Goal: Task Accomplishment & Management: Use online tool/utility

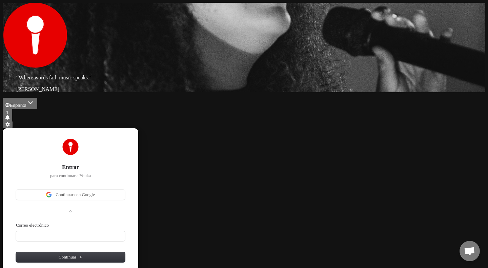
click at [126, 92] on div "“ Where words fail, music speaks. ” Hans Christian Andersen" at bounding box center [244, 47] width 482 height 89
click at [13, 121] on button at bounding box center [8, 124] width 10 height 7
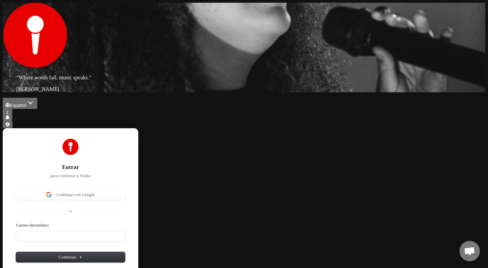
click at [440, 182] on div "Entrar para continuar a Youka Continuar con Google o Correo electrónico Continu…" at bounding box center [244, 217] width 482 height 178
click at [466, 250] on span "Chat abierto" at bounding box center [469, 251] width 11 height 9
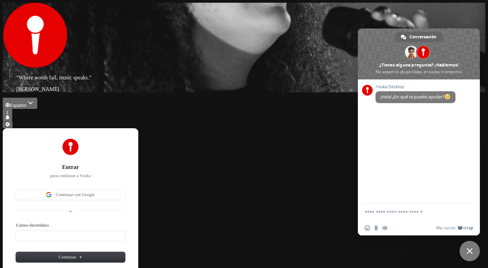
click at [395, 212] on textarea "Escribe aquí tu mensaje..." at bounding box center [411, 211] width 95 height 17
type textarea "**********"
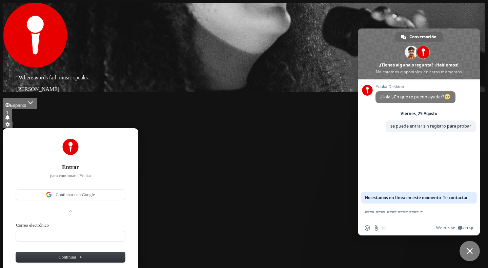
click at [298, 128] on div "Entrar para continuar a Youka Continuar con Google o Correo electrónico Continu…" at bounding box center [244, 217] width 482 height 178
click at [470, 248] on span "Cerrar el chat" at bounding box center [469, 251] width 6 height 6
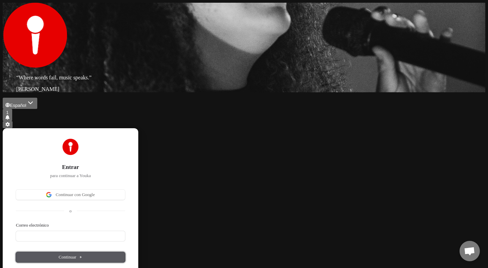
click at [125, 252] on button "Continuar" at bounding box center [70, 257] width 109 height 10
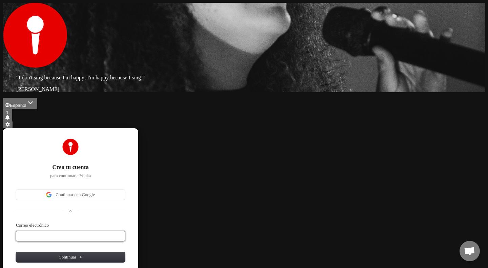
click at [125, 231] on input "Correo electrónico" at bounding box center [70, 236] width 109 height 10
click at [125, 231] on input "**********" at bounding box center [70, 236] width 109 height 10
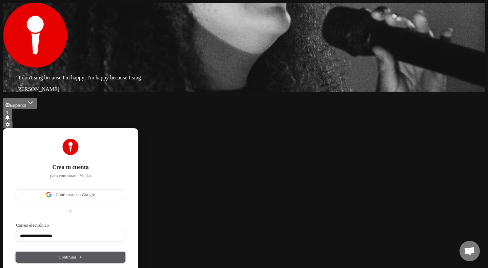
click at [82, 254] on span "Continuar" at bounding box center [71, 257] width 24 height 6
type input "**********"
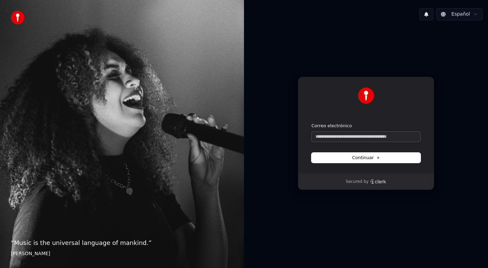
click at [371, 137] on input "Correo electrónico" at bounding box center [365, 136] width 109 height 10
click at [404, 157] on button "Continuar" at bounding box center [365, 157] width 109 height 10
click at [385, 156] on button "Continuar" at bounding box center [365, 157] width 109 height 10
type input "**********"
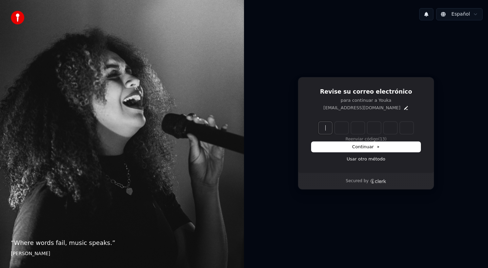
click at [326, 128] on input "Enter verification code" at bounding box center [372, 128] width 108 height 12
type input "******"
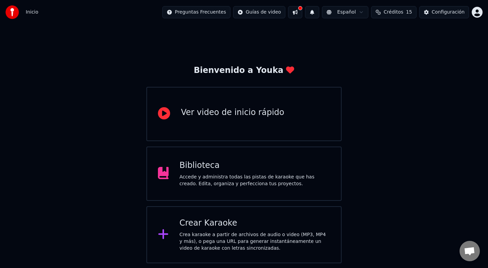
click at [296, 234] on div "Crea karaoke a partir de archivos de audio o video (MP3, MP4 y más), o pega una…" at bounding box center [254, 241] width 151 height 20
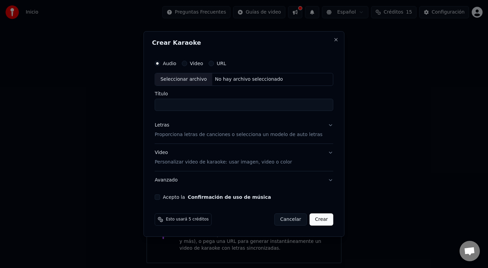
click at [198, 79] on div "Seleccionar archivo" at bounding box center [183, 79] width 57 height 12
click at [275, 81] on div "No hay archivo seleccionado" at bounding box center [248, 79] width 73 height 7
click at [190, 79] on div "Seleccionar archivo" at bounding box center [183, 79] width 57 height 12
click at [187, 64] on button "Video" at bounding box center [183, 63] width 5 height 5
click at [190, 81] on div "Seleccionar archivo" at bounding box center [183, 79] width 57 height 12
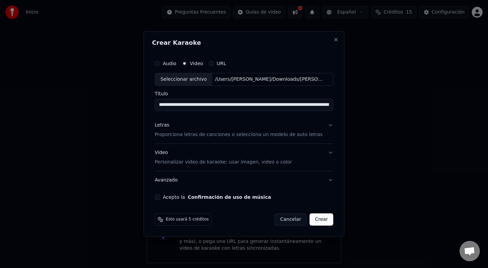
scroll to position [0, 92]
drag, startPoint x: 233, startPoint y: 106, endPoint x: 331, endPoint y: 110, distance: 97.6
click at [331, 110] on div "**********" at bounding box center [244, 128] width 184 height 148
type input "**********"
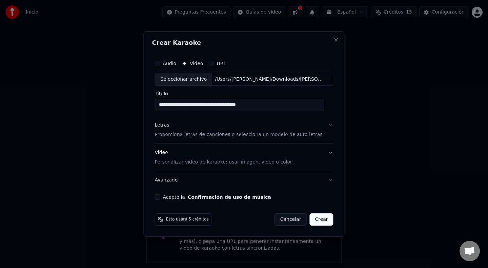
click at [160, 197] on button "Acepto la Confirmación de uso de música" at bounding box center [156, 196] width 5 height 5
click at [326, 126] on button "Letras Proporciona letras de canciones o selecciona un modelo de auto letras" at bounding box center [243, 129] width 178 height 27
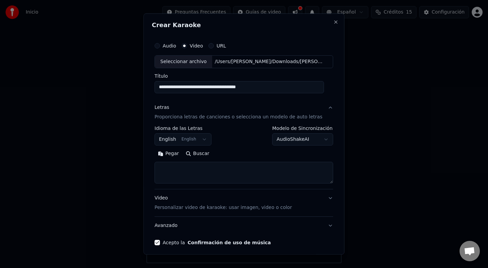
scroll to position [27, 0]
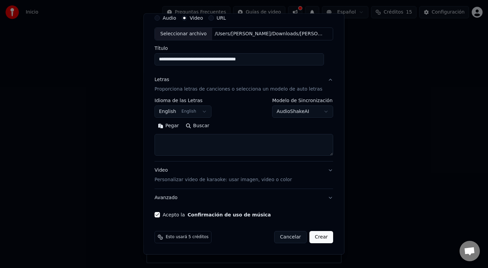
click at [209, 112] on button "English English" at bounding box center [182, 111] width 57 height 12
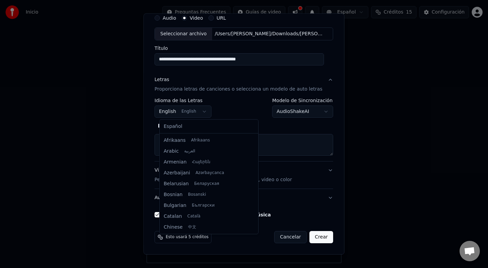
scroll to position [54, 0]
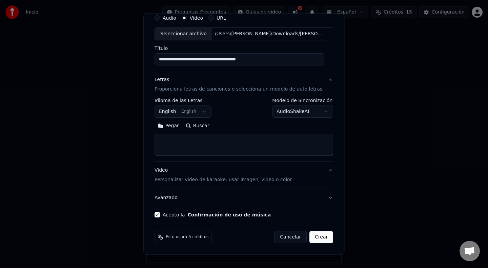
click at [209, 112] on body "**********" at bounding box center [244, 131] width 488 height 263
click at [325, 81] on button "Letras Proporciona letras de canciones o selecciona un modelo de auto letras" at bounding box center [243, 84] width 178 height 27
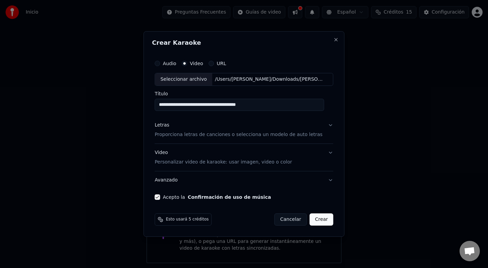
click at [326, 180] on button "Avanzado" at bounding box center [243, 180] width 178 height 18
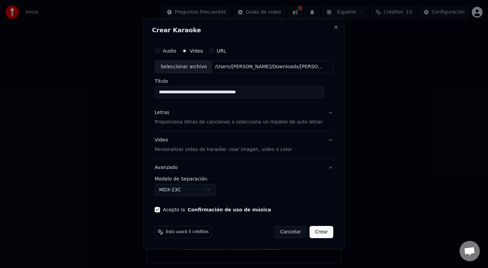
click at [214, 190] on button "MDX-23C" at bounding box center [184, 190] width 61 height 12
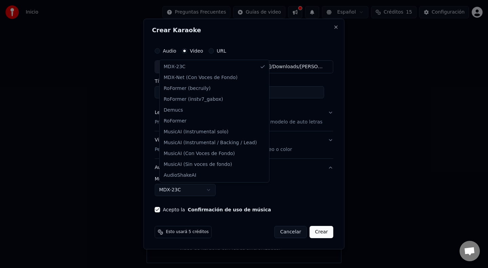
click at [315, 231] on body "**********" at bounding box center [244, 131] width 488 height 263
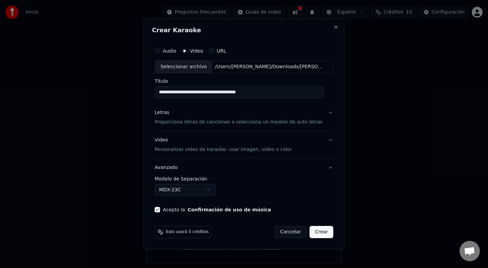
click at [315, 231] on button "Crear" at bounding box center [321, 232] width 24 height 12
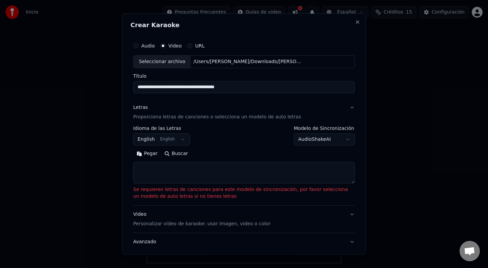
click at [251, 165] on textarea at bounding box center [243, 172] width 221 height 22
click at [199, 172] on textarea at bounding box center [243, 172] width 221 height 22
click at [151, 153] on button "Pegar" at bounding box center [147, 153] width 28 height 11
type textarea "**********"
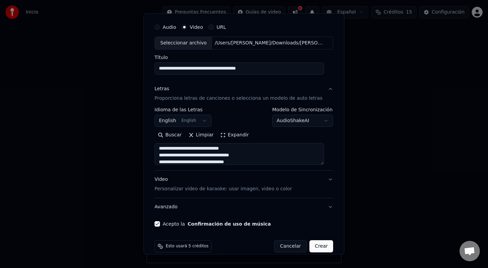
scroll to position [27, 0]
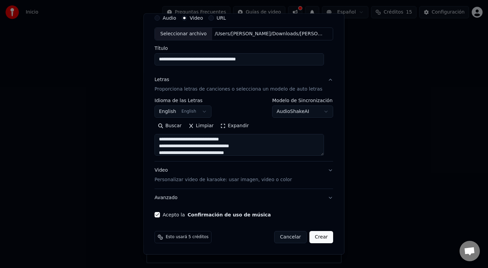
click at [326, 171] on button "Video Personalizar video de karaoke: usar imagen, video o color" at bounding box center [243, 174] width 178 height 27
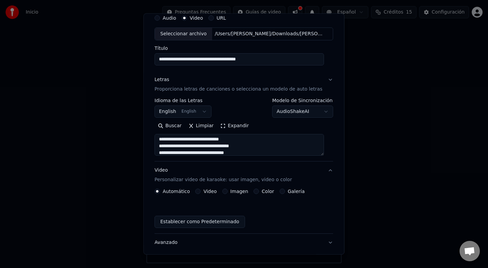
scroll to position [9, 0]
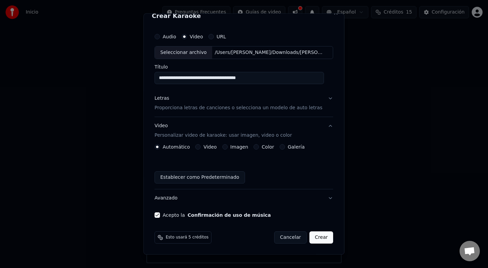
click at [202, 149] on div "Video" at bounding box center [205, 146] width 21 height 5
click at [204, 146] on div "Video" at bounding box center [205, 146] width 21 height 5
click at [211, 148] on label "Video" at bounding box center [210, 146] width 13 height 5
click at [201, 148] on button "Video" at bounding box center [197, 146] width 5 height 5
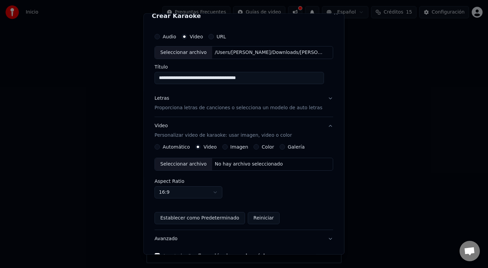
click at [204, 164] on div "Seleccionar archivo" at bounding box center [183, 163] width 57 height 12
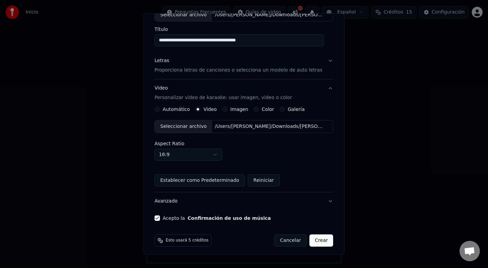
scroll to position [50, 0]
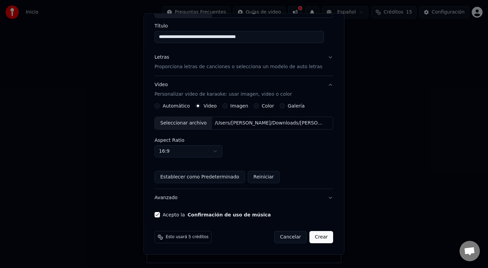
click at [221, 150] on body "**********" at bounding box center [244, 131] width 488 height 263
click at [259, 151] on body "**********" at bounding box center [244, 131] width 488 height 263
click at [320, 236] on button "Crear" at bounding box center [321, 237] width 24 height 12
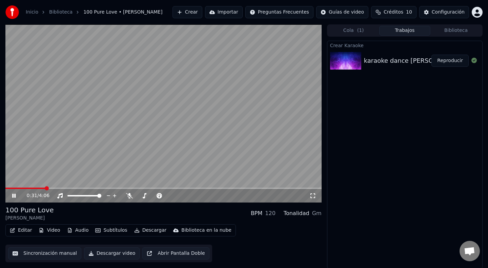
click at [189, 196] on div "0:31 / 4:06" at bounding box center [168, 195] width 282 height 7
click at [180, 194] on div "0:39 / 4:06" at bounding box center [168, 195] width 282 height 7
click at [185, 193] on div "0:46 / 4:06" at bounding box center [168, 195] width 282 height 7
click at [185, 196] on div "0:50 / 4:06" at bounding box center [168, 195] width 282 height 7
click at [189, 195] on div "0:50 / 4:06" at bounding box center [168, 195] width 282 height 7
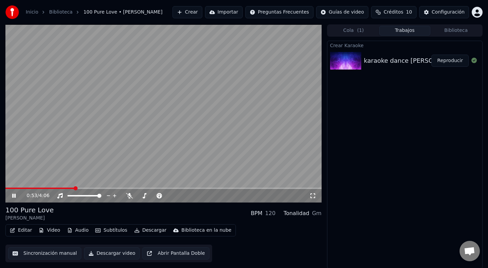
click at [193, 196] on div "0:53 / 4:06" at bounding box center [168, 195] width 282 height 7
click at [192, 195] on div "1:01 / 4:06" at bounding box center [168, 195] width 282 height 7
click at [186, 197] on div "1:21 / 4:06" at bounding box center [168, 195] width 282 height 7
click at [189, 197] on div "1:32 / 4:06" at bounding box center [168, 195] width 282 height 7
click at [198, 194] on div "1:32 / 4:06" at bounding box center [168, 195] width 282 height 7
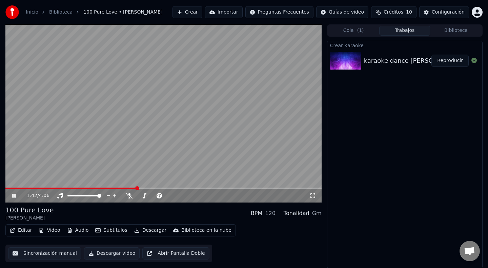
click at [190, 193] on div "1:42 / 4:06" at bounding box center [168, 195] width 282 height 7
click at [129, 195] on icon at bounding box center [129, 195] width 7 height 5
click at [129, 195] on icon at bounding box center [129, 195] width 4 height 5
click at [207, 195] on div "2:12 / 4:06" at bounding box center [168, 195] width 282 height 7
click at [222, 193] on div "3:21 / 4:06" at bounding box center [168, 195] width 282 height 7
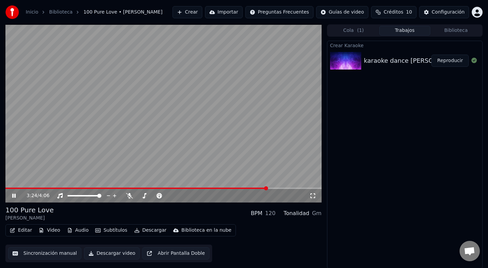
click at [218, 194] on div "3:24 / 4:06" at bounding box center [168, 195] width 282 height 7
click at [222, 197] on div "3:27 / 4:06" at bounding box center [168, 195] width 282 height 7
click at [227, 196] on div "3:28 / 4:06" at bounding box center [168, 195] width 282 height 7
click at [227, 194] on div "3:32 / 4:06" at bounding box center [168, 195] width 282 height 7
click at [224, 195] on div "3:34 / 4:06" at bounding box center [168, 195] width 282 height 7
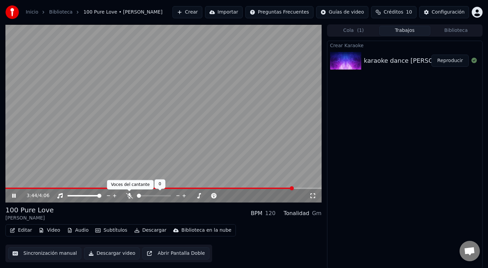
click at [129, 196] on icon at bounding box center [129, 195] width 7 height 5
click at [129, 196] on icon at bounding box center [129, 195] width 4 height 5
click at [269, 188] on span at bounding box center [152, 187] width 294 height 1
click at [130, 195] on icon at bounding box center [129, 195] width 7 height 5
click at [130, 195] on icon at bounding box center [129, 195] width 4 height 5
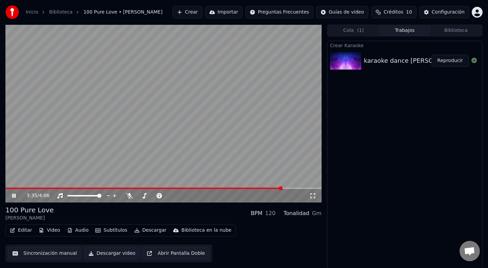
click at [235, 196] on div "3:35 / 4:06" at bounding box center [168, 195] width 282 height 7
click at [235, 194] on div "3:36 / 4:06" at bounding box center [168, 195] width 282 height 7
click at [15, 196] on icon at bounding box center [13, 195] width 3 height 4
click at [410, 62] on div "karaoke dance Crystal Waters - 100 Pure Love" at bounding box center [437, 60] width 147 height 9
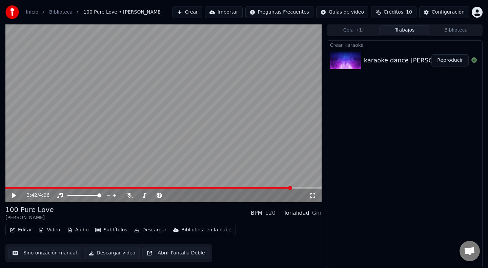
click at [474, 62] on icon at bounding box center [473, 59] width 5 height 5
click at [443, 60] on button "Reproducir" at bounding box center [449, 60] width 37 height 12
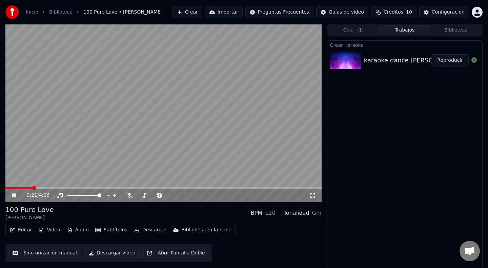
click at [32, 187] on span at bounding box center [163, 187] width 316 height 1
click at [128, 195] on icon at bounding box center [129, 194] width 7 height 5
click at [217, 194] on div "0:31 / 4:06" at bounding box center [168, 195] width 282 height 7
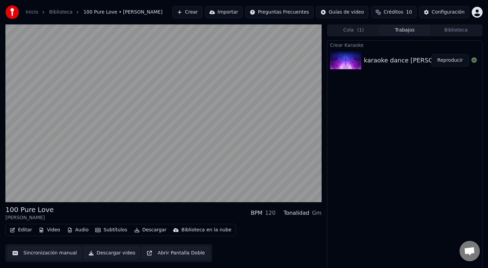
click at [387, 59] on div "karaoke dance Crystal Waters - 100 Pure Love" at bounding box center [437, 60] width 147 height 9
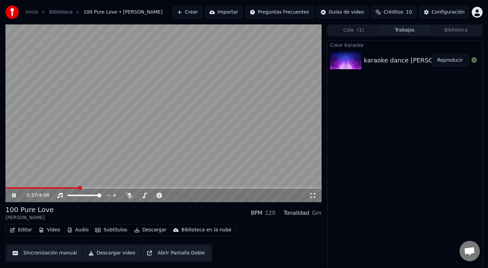
click at [88, 187] on span at bounding box center [163, 187] width 316 height 1
click at [99, 187] on span at bounding box center [163, 187] width 316 height 1
click at [128, 187] on span at bounding box center [163, 187] width 316 height 1
click at [209, 187] on span at bounding box center [163, 187] width 316 height 1
click at [239, 187] on span at bounding box center [163, 187] width 316 height 1
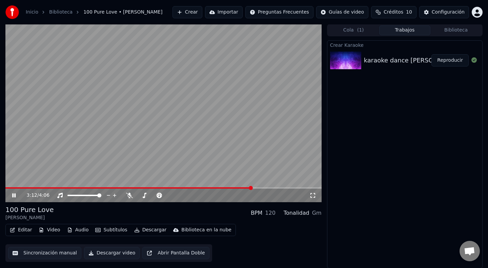
click at [251, 187] on span at bounding box center [163, 187] width 316 height 1
click at [179, 192] on div "3:18 / 4:06" at bounding box center [168, 195] width 282 height 7
click at [183, 192] on div "3:23 / 4:06" at bounding box center [168, 195] width 282 height 7
click at [195, 195] on div "3:28 / 4:06" at bounding box center [168, 195] width 282 height 7
click at [207, 192] on div "3:30 / 4:06" at bounding box center [168, 195] width 282 height 7
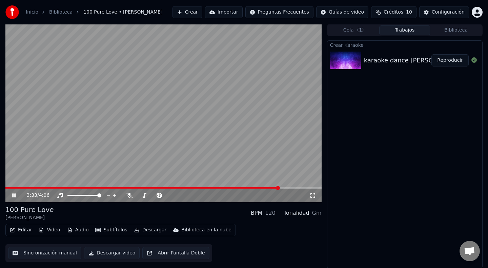
click at [205, 196] on div "3:33 / 4:06" at bounding box center [168, 195] width 282 height 7
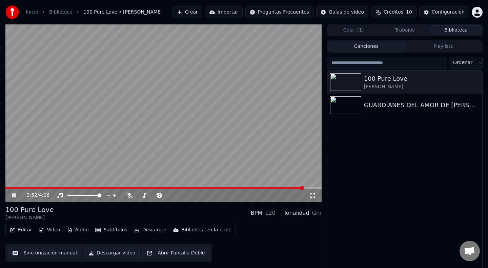
click at [458, 29] on button "Biblioteca" at bounding box center [455, 30] width 51 height 10
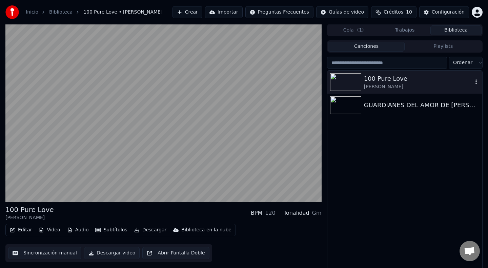
click at [476, 81] on icon "button" at bounding box center [475, 81] width 1 height 5
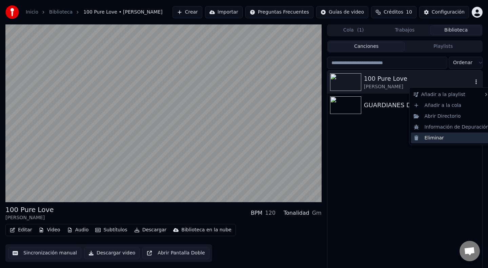
click at [444, 137] on div "Eliminar" at bounding box center [451, 137] width 81 height 11
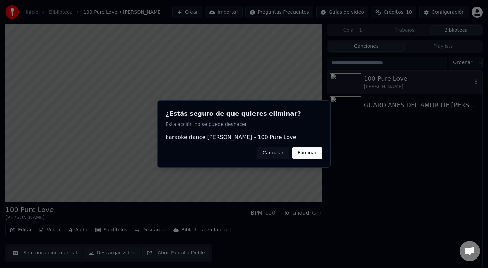
click at [310, 152] on button "Eliminar" at bounding box center [307, 153] width 30 height 12
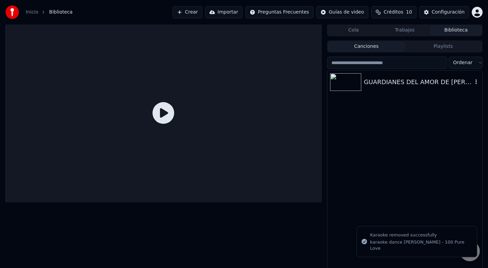
click at [410, 85] on div "GUARDIANES DEL AMOR DE ARTURO RODRIGUEZ - QUIEN MusiCanal" at bounding box center [418, 81] width 109 height 9
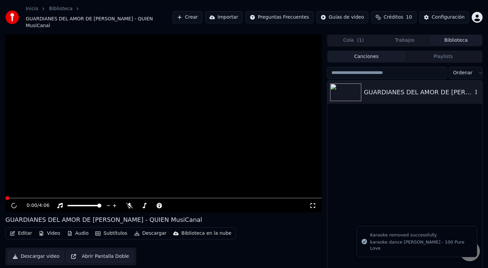
scroll to position [4, 0]
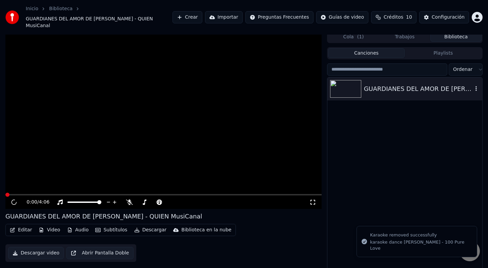
click at [410, 85] on div "GUARDIANES DEL AMOR DE ARTURO RODRIGUEZ - QUIEN MusiCanal" at bounding box center [418, 88] width 109 height 9
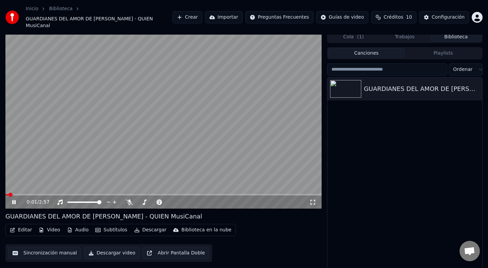
click at [26, 194] on span at bounding box center [163, 194] width 316 height 1
click at [14, 200] on icon at bounding box center [13, 202] width 3 height 4
click at [477, 86] on icon "button" at bounding box center [475, 88] width 7 height 5
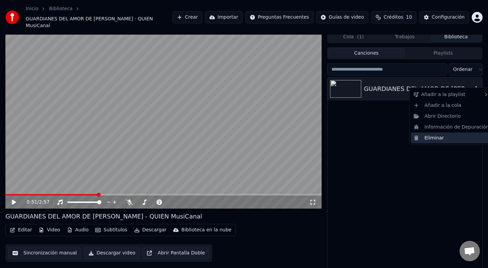
click at [447, 137] on div "Eliminar" at bounding box center [451, 137] width 81 height 11
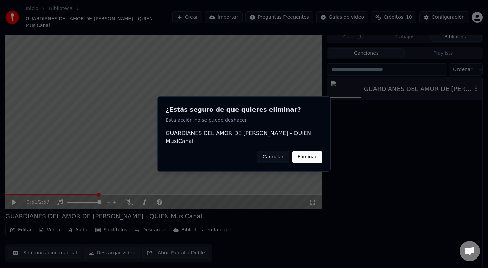
click at [316, 157] on button "Eliminar" at bounding box center [307, 157] width 30 height 12
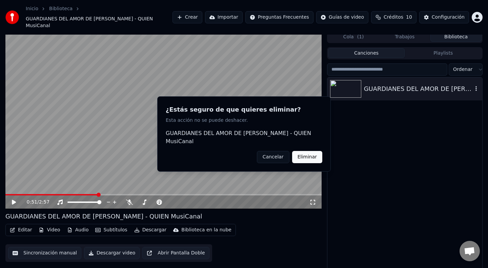
scroll to position [0, 0]
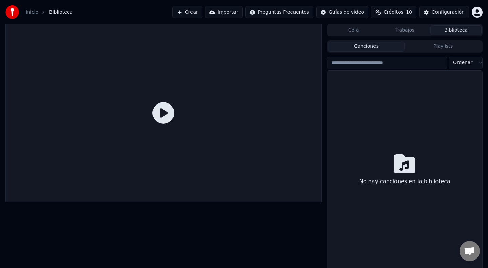
click at [406, 167] on icon at bounding box center [404, 164] width 22 height 22
click at [436, 48] on button "Playlists" at bounding box center [442, 47] width 77 height 10
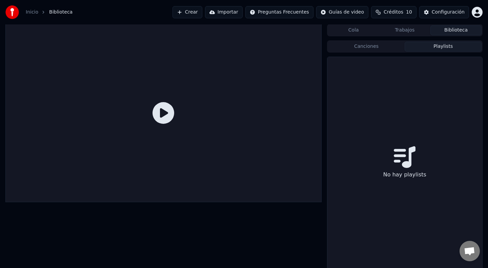
click at [378, 48] on button "Canciones" at bounding box center [366, 47] width 77 height 10
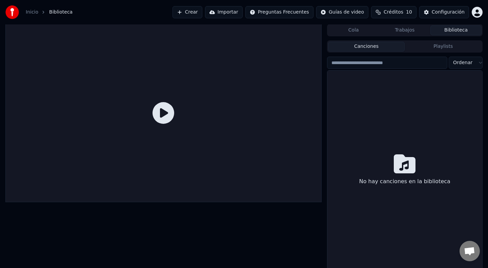
click at [194, 12] on button "Crear" at bounding box center [187, 12] width 30 height 12
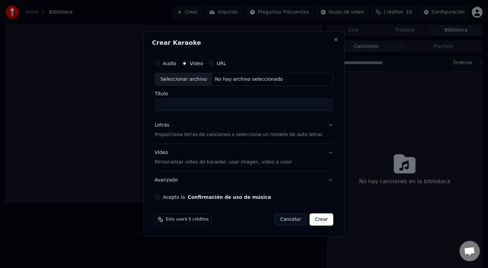
click at [160, 64] on button "Audio" at bounding box center [156, 63] width 5 height 5
click at [187, 64] on button "Video" at bounding box center [183, 63] width 5 height 5
click at [193, 79] on div "Seleccionar archivo" at bounding box center [183, 79] width 57 height 12
type input "**********"
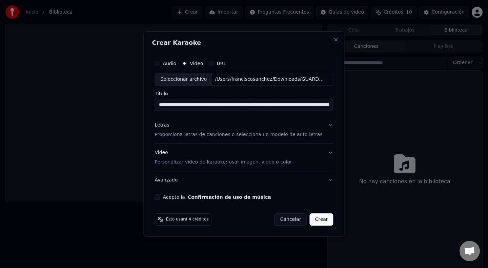
click at [160, 198] on button "Acepto la Confirmación de uso de música" at bounding box center [156, 196] width 5 height 5
click at [325, 153] on button "Video Personalizar video de karaoke: usar imagen, video o color" at bounding box center [243, 157] width 178 height 27
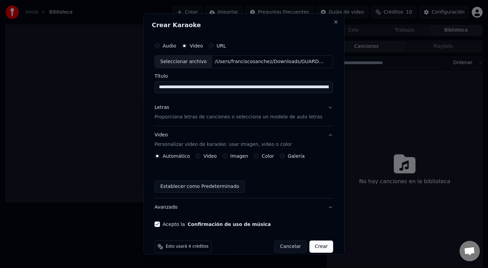
click at [201, 157] on button "Video" at bounding box center [197, 155] width 5 height 5
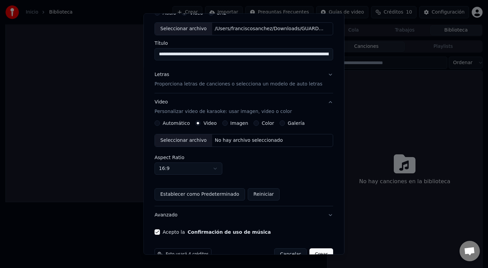
scroll to position [50, 0]
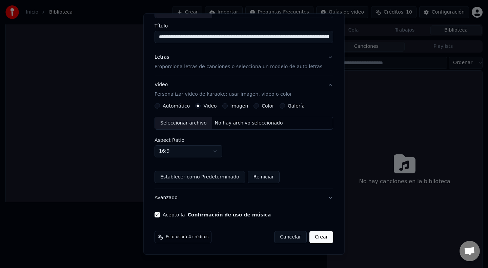
click at [317, 237] on button "Crear" at bounding box center [321, 237] width 24 height 12
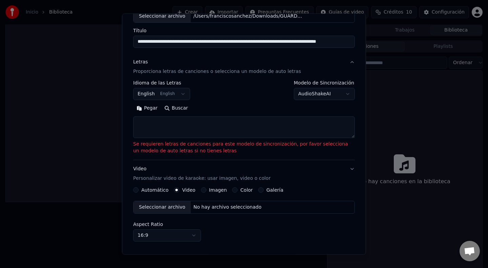
scroll to position [44, 0]
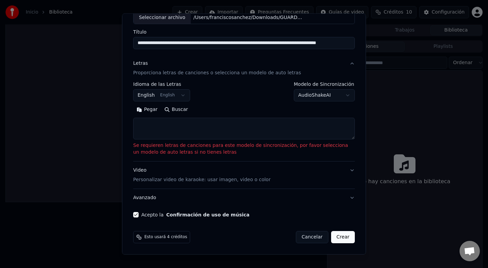
click at [347, 96] on body "**********" at bounding box center [244, 134] width 488 height 268
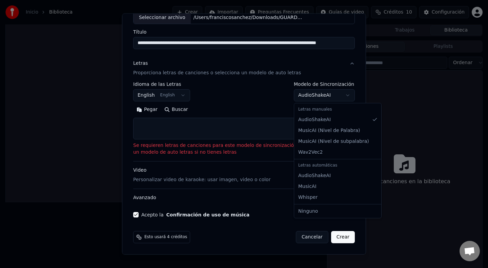
select select "**********"
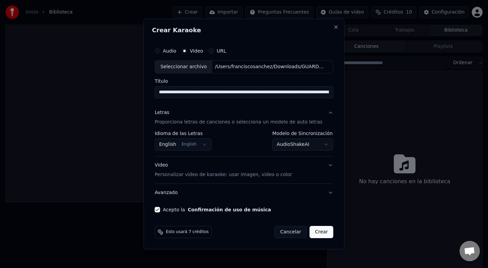
click at [322, 233] on button "Crear" at bounding box center [321, 232] width 24 height 12
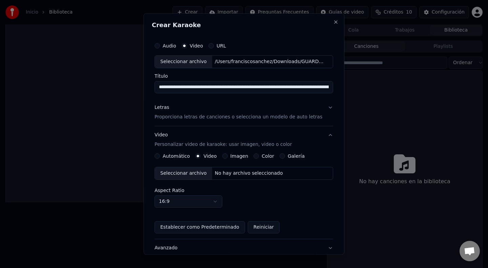
click at [326, 108] on button "Letras Proporciona letras de canciones o selecciona un modelo de auto letras" at bounding box center [243, 111] width 178 height 27
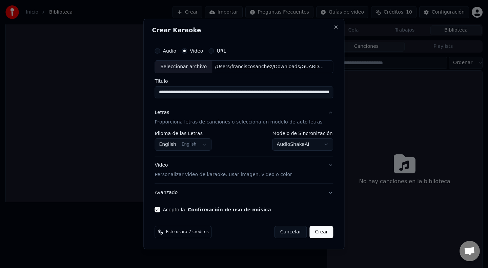
click at [206, 145] on button "English English" at bounding box center [182, 144] width 57 height 12
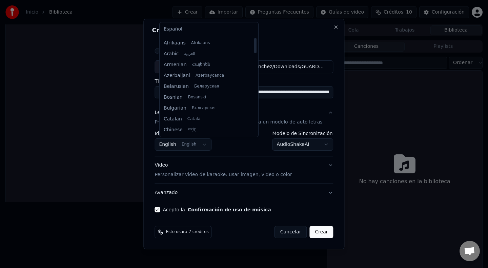
select select "**"
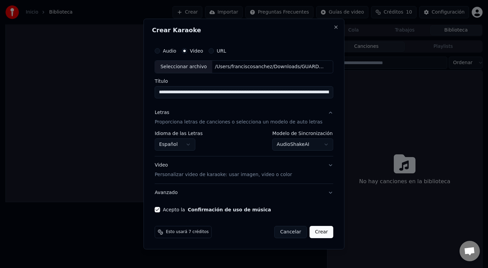
click at [321, 233] on button "Crear" at bounding box center [321, 232] width 24 height 12
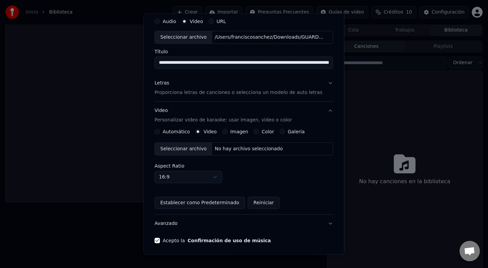
scroll to position [50, 0]
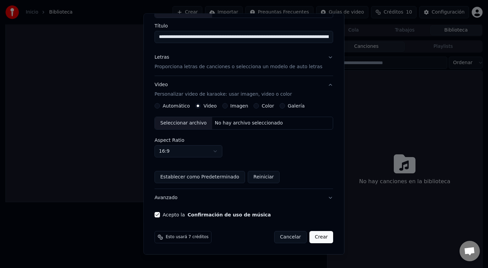
click at [318, 236] on button "Crear" at bounding box center [321, 237] width 24 height 12
click at [327, 57] on button "Letras Proporciona letras de canciones o selecciona un modelo de auto letras" at bounding box center [243, 61] width 178 height 27
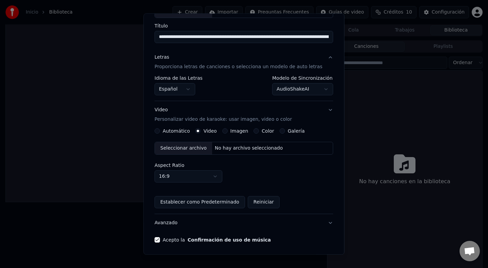
scroll to position [0, 0]
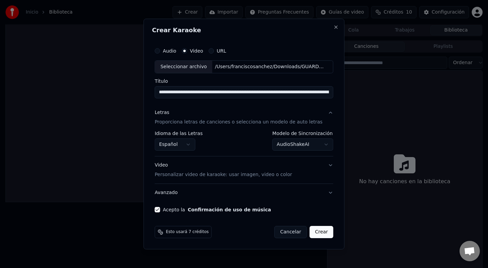
click at [260, 121] on p "Proporciona letras de canciones o selecciona un modelo de auto letras" at bounding box center [238, 122] width 168 height 7
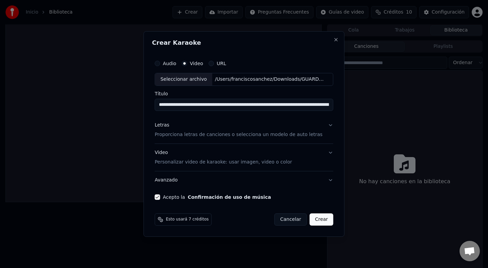
click at [327, 124] on button "Letras Proporciona letras de canciones o selecciona un modelo de auto letras" at bounding box center [243, 129] width 178 height 27
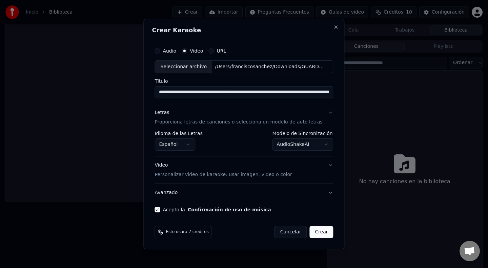
click at [322, 145] on body "**********" at bounding box center [244, 134] width 488 height 268
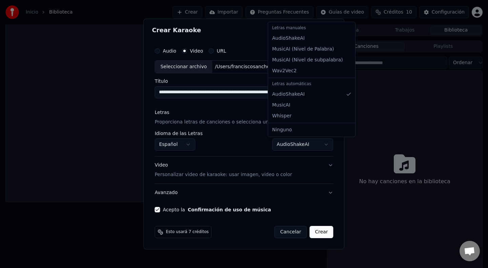
click at [315, 30] on div "Letras manuales" at bounding box center [311, 27] width 84 height 9
click at [301, 28] on div "Letras manuales" at bounding box center [311, 27] width 84 height 9
select select "**********"
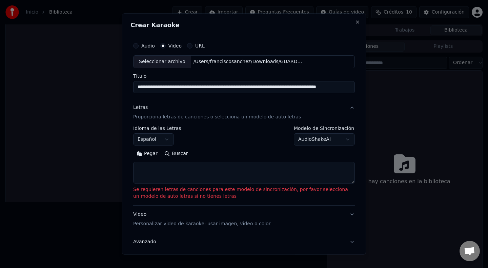
click at [230, 167] on textarea at bounding box center [243, 172] width 221 height 22
paste textarea "**********"
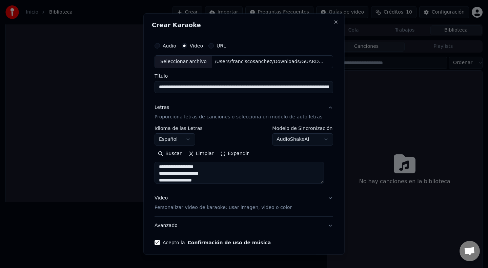
scroll to position [27, 0]
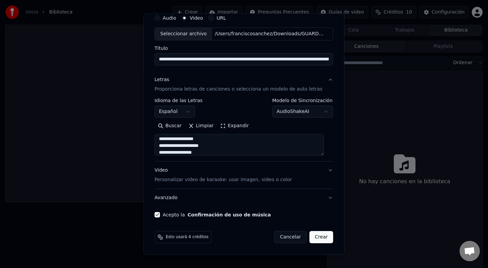
type textarea "**********"
click at [320, 235] on button "Crear" at bounding box center [321, 237] width 24 height 12
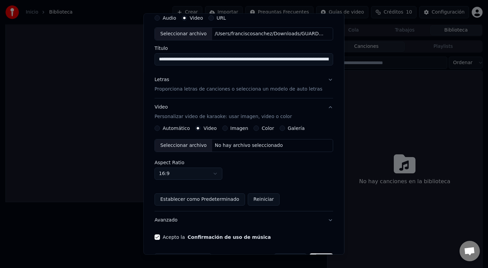
scroll to position [50, 0]
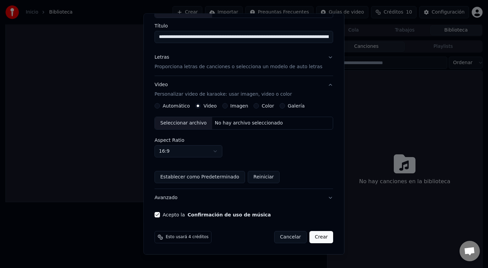
click at [319, 238] on button "Crear" at bounding box center [321, 237] width 24 height 12
click at [160, 106] on button "Automático" at bounding box center [156, 105] width 5 height 5
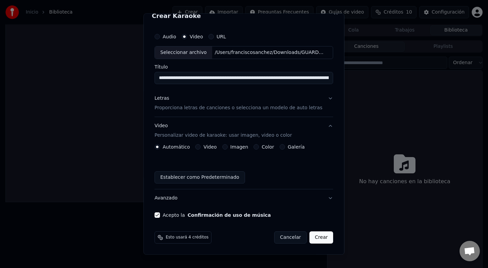
scroll to position [9, 0]
click at [319, 235] on button "Crear" at bounding box center [321, 237] width 24 height 12
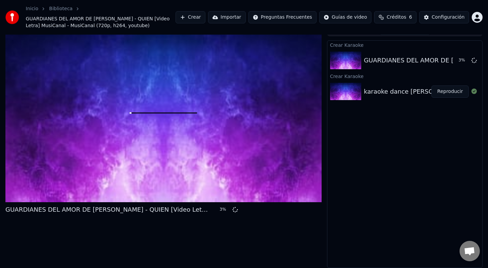
click at [418, 93] on div "karaoke dance Crystal Waters - 100 Pure Love" at bounding box center [437, 91] width 147 height 9
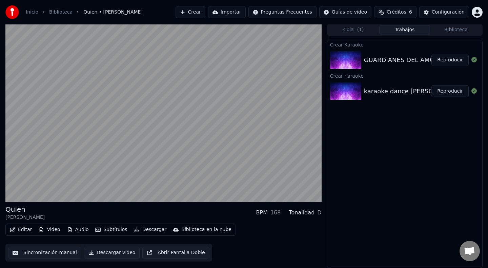
scroll to position [0, 0]
click at [150, 231] on button "Descargar" at bounding box center [150, 229] width 38 height 9
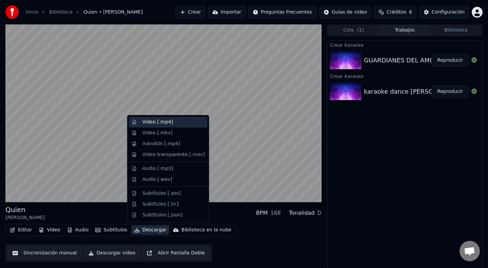
click at [150, 124] on div "Video [.mp4]" at bounding box center [157, 122] width 30 height 7
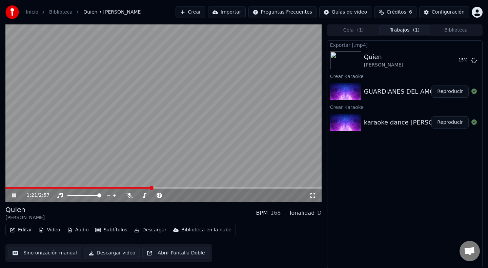
click at [179, 194] on div "1:21 / 2:57" at bounding box center [168, 195] width 282 height 7
click at [473, 59] on icon at bounding box center [473, 59] width 5 height 5
click at [122, 251] on button "Descargar video" at bounding box center [112, 253] width 56 height 12
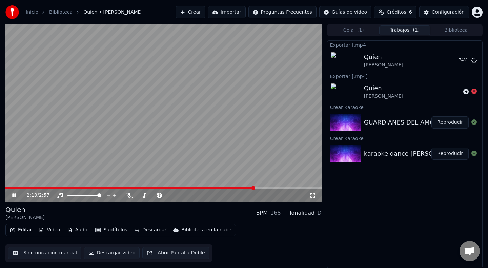
click at [173, 192] on div "2:19 / 2:57" at bounding box center [168, 195] width 282 height 7
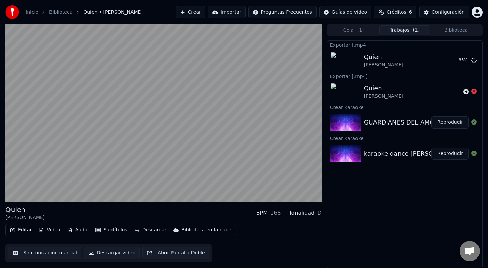
click at [409, 156] on div "karaoke dance Crystal Waters - 100 Pure Love" at bounding box center [437, 153] width 147 height 9
click at [441, 153] on button "Reproducir" at bounding box center [449, 153] width 37 height 12
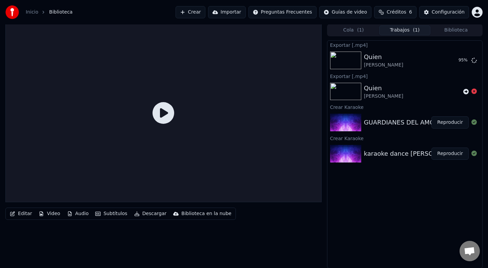
click at [164, 112] on icon at bounding box center [163, 113] width 22 height 22
click at [164, 113] on icon at bounding box center [163, 113] width 22 height 22
click at [451, 59] on button "Mostrar" at bounding box center [454, 60] width 30 height 12
click at [447, 155] on button "Reproducir" at bounding box center [449, 153] width 37 height 12
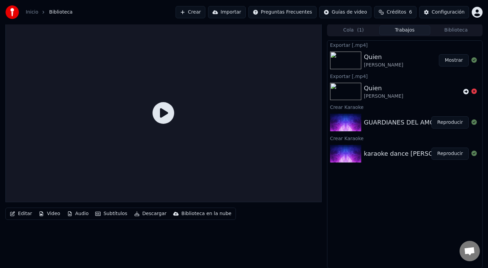
click at [454, 152] on button "Reproducir" at bounding box center [449, 153] width 37 height 12
click at [416, 153] on div "karaoke dance Crystal Waters - 100 Pure Love" at bounding box center [437, 153] width 147 height 9
click at [167, 115] on icon at bounding box center [163, 113] width 22 height 22
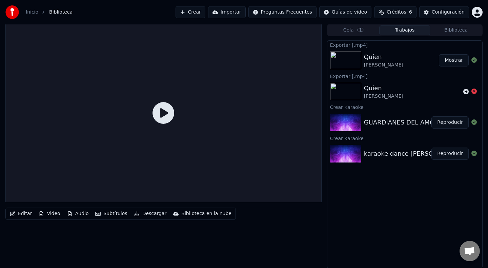
click at [463, 30] on button "Biblioteca" at bounding box center [455, 30] width 51 height 10
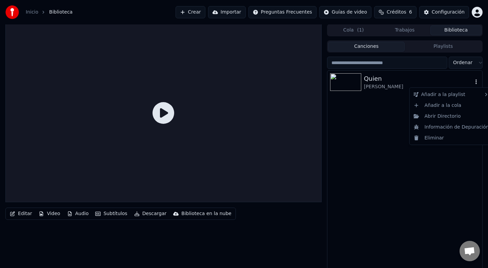
click at [476, 81] on icon "button" at bounding box center [475, 81] width 7 height 5
click at [461, 139] on div "Eliminar" at bounding box center [451, 137] width 81 height 11
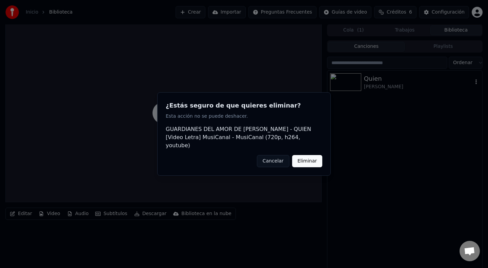
click at [313, 159] on button "Eliminar" at bounding box center [307, 161] width 30 height 12
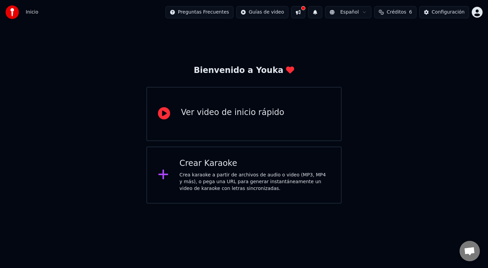
click at [303, 181] on div "Crea karaoke a partir de archivos de audio o video (MP3, MP4 y más), o pega una…" at bounding box center [254, 181] width 151 height 20
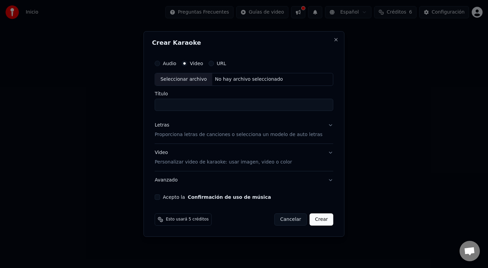
click at [198, 79] on div "Seleccionar archivo" at bounding box center [183, 79] width 57 height 12
type input "**********"
click at [326, 124] on button "Letras Proporciona letras de canciones o selecciona un modelo de auto letras" at bounding box center [243, 129] width 178 height 27
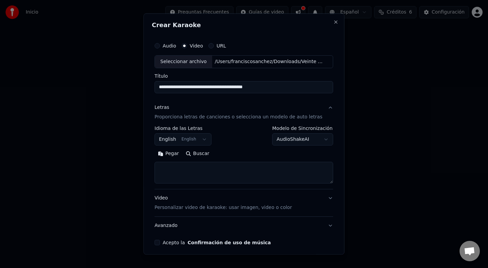
click at [207, 139] on button "English English" at bounding box center [182, 139] width 57 height 12
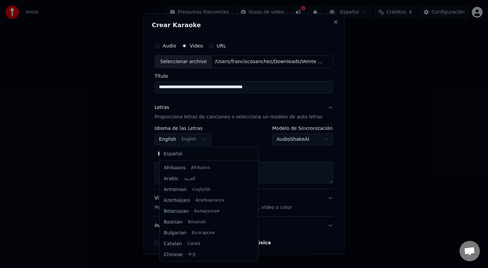
scroll to position [54, 0]
select select "**"
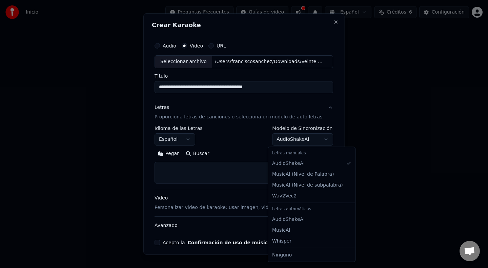
click at [322, 140] on body "**********" at bounding box center [244, 101] width 488 height 203
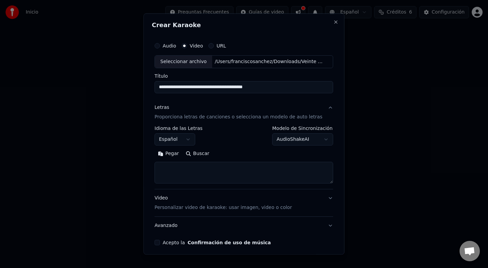
click at [250, 170] on body "**********" at bounding box center [244, 101] width 488 height 203
click at [242, 167] on textarea at bounding box center [243, 172] width 178 height 22
paste textarea "**********"
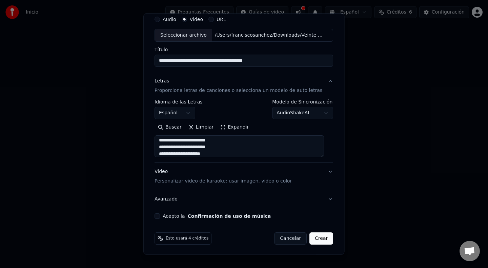
scroll to position [27, 0]
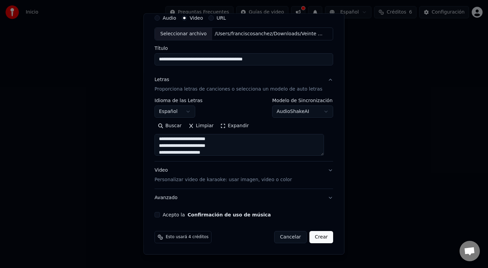
type textarea "**********"
click at [160, 214] on button "Acepto la Confirmación de uso de música" at bounding box center [156, 214] width 5 height 5
click at [320, 239] on button "Crear" at bounding box center [321, 237] width 24 height 12
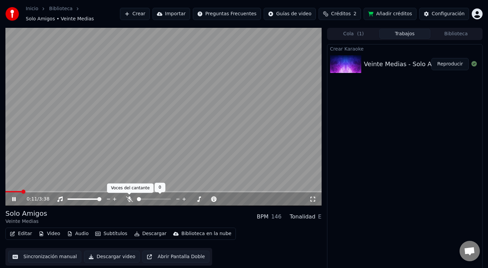
click at [129, 200] on icon at bounding box center [129, 198] width 7 height 5
click at [129, 199] on icon at bounding box center [129, 198] width 4 height 5
click at [246, 198] on div "0:14 / 3:38" at bounding box center [168, 198] width 282 height 7
click at [251, 198] on div "0:15 / 3:38" at bounding box center [168, 198] width 282 height 7
click at [205, 197] on div "0:41 / 3:38" at bounding box center [168, 198] width 282 height 7
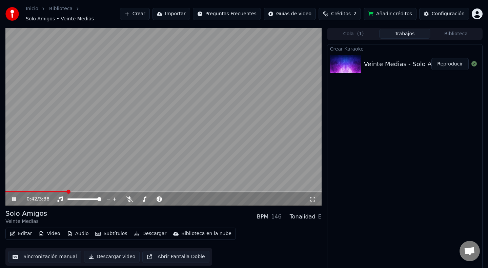
click at [204, 200] on div "0:42 / 3:38" at bounding box center [168, 198] width 282 height 7
click at [210, 200] on div "0:44 / 3:38" at bounding box center [168, 198] width 282 height 7
click at [241, 197] on div "1:35 / 3:38" at bounding box center [168, 198] width 282 height 7
click at [241, 194] on div "2:07 / 3:38" at bounding box center [163, 199] width 316 height 14
click at [239, 196] on div "2:07 / 3:38" at bounding box center [168, 198] width 282 height 7
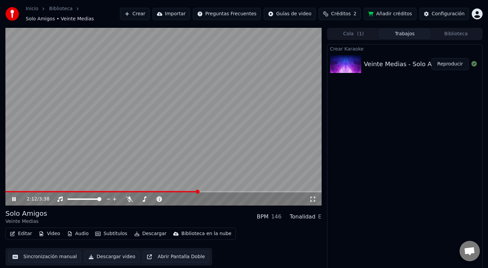
click at [242, 197] on div "2:12 / 3:38" at bounding box center [168, 198] width 282 height 7
click at [242, 204] on div "2:18 / 3:38" at bounding box center [163, 199] width 316 height 14
click at [242, 198] on div "2:19 / 3:38" at bounding box center [168, 198] width 282 height 7
click at [129, 199] on icon at bounding box center [129, 198] width 7 height 5
click at [130, 198] on icon at bounding box center [129, 198] width 4 height 5
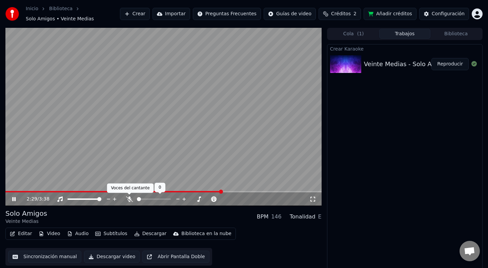
click at [128, 198] on icon at bounding box center [129, 198] width 7 height 5
click at [129, 198] on icon at bounding box center [129, 198] width 4 height 5
click at [245, 198] on div "2:46 / 3:38" at bounding box center [168, 198] width 282 height 7
click at [236, 199] on div "2:57 / 3:38" at bounding box center [168, 198] width 282 height 7
click at [238, 198] on div "2:58 / 3:38" at bounding box center [168, 198] width 282 height 7
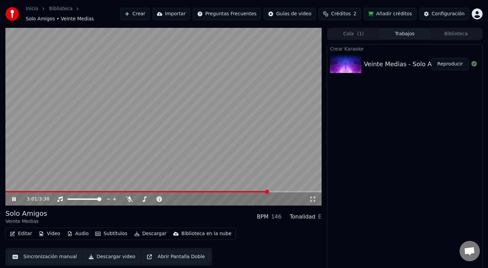
click at [243, 196] on div "3:01 / 3:38" at bounding box center [168, 198] width 282 height 7
click at [252, 198] on div "3:03 / 3:38" at bounding box center [168, 198] width 282 height 7
click at [249, 191] on span at bounding box center [145, 191] width 280 height 1
click at [272, 190] on video at bounding box center [163, 117] width 316 height 178
click at [267, 191] on span at bounding box center [163, 191] width 316 height 1
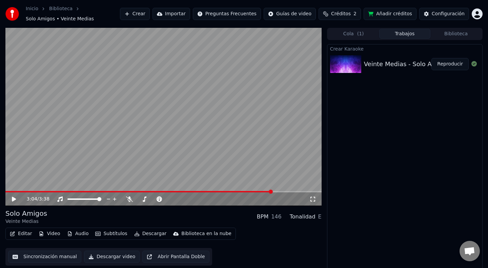
click at [272, 191] on span at bounding box center [163, 191] width 316 height 1
click at [271, 172] on video at bounding box center [163, 117] width 316 height 178
click at [252, 198] on div "3:05 / 3:38" at bounding box center [168, 198] width 282 height 7
click at [257, 198] on div "3:06 / 3:38" at bounding box center [168, 198] width 282 height 7
click at [251, 196] on div "3:08 / 3:38" at bounding box center [168, 198] width 282 height 7
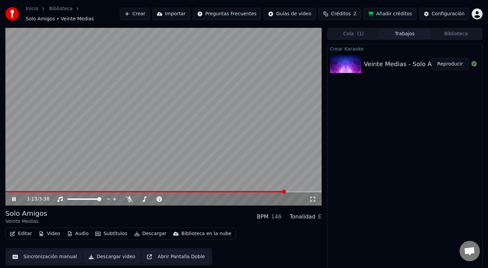
click at [251, 196] on div "3:13 / 3:38" at bounding box center [168, 198] width 282 height 7
click at [244, 198] on div "3:16 / 3:38" at bounding box center [168, 198] width 282 height 7
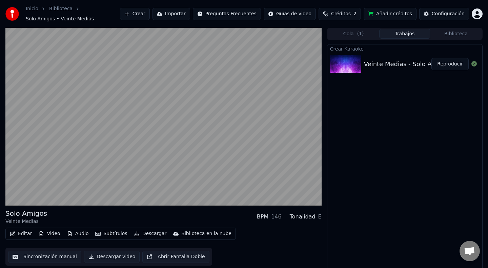
click at [116, 257] on button "Descargar video" at bounding box center [112, 256] width 56 height 12
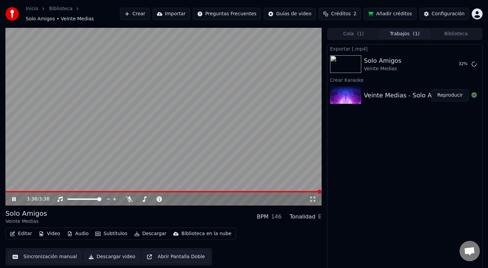
click at [216, 198] on div "3:38 / 3:38" at bounding box center [168, 198] width 282 height 7
click at [449, 34] on button "Biblioteca" at bounding box center [455, 34] width 51 height 10
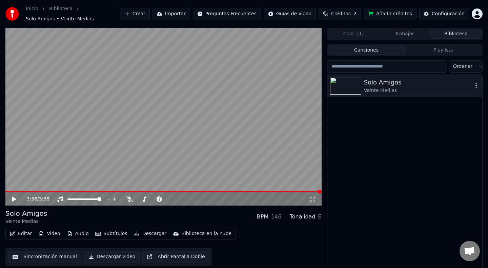
click at [476, 84] on icon "button" at bounding box center [475, 85] width 7 height 5
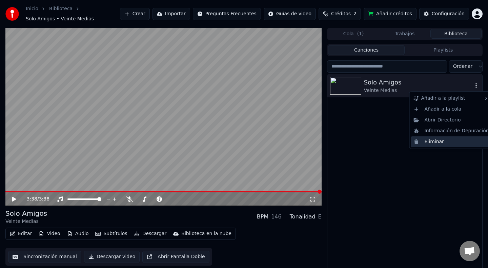
click at [454, 143] on div "Eliminar" at bounding box center [451, 141] width 81 height 11
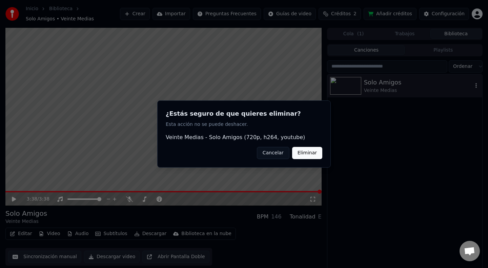
click at [315, 154] on button "Eliminar" at bounding box center [307, 153] width 30 height 12
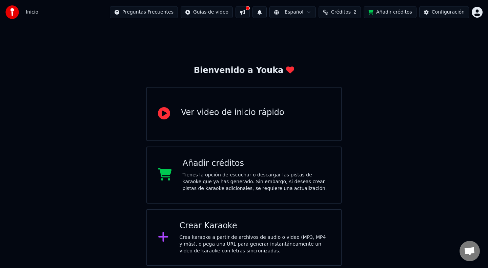
click at [316, 233] on div "Crear Karaoke Crea karaoke a partir de archivos de audio o video (MP3, MP4 y má…" at bounding box center [254, 237] width 151 height 34
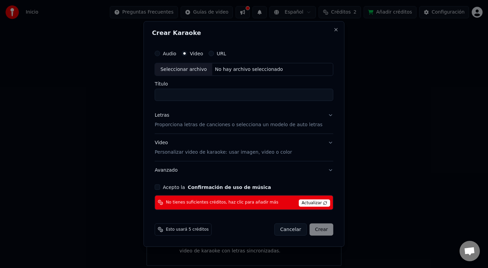
click at [203, 68] on div "Seleccionar archivo" at bounding box center [183, 69] width 57 height 12
type input "**********"
click at [326, 115] on button "Letras Proporciona letras de canciones o selecciona un modelo de auto letras" at bounding box center [243, 119] width 178 height 27
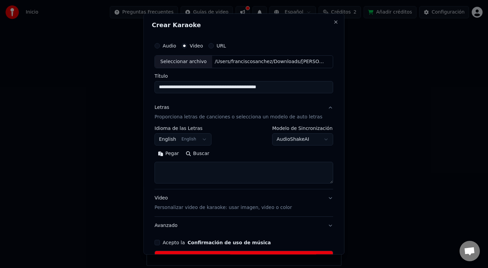
click at [207, 141] on body "Inicio Preguntas Frecuentes Guías de video Español Créditos 2 Añadir créditos C…" at bounding box center [244, 132] width 488 height 265
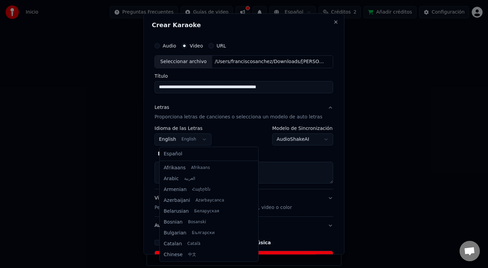
scroll to position [54, 0]
select select "**"
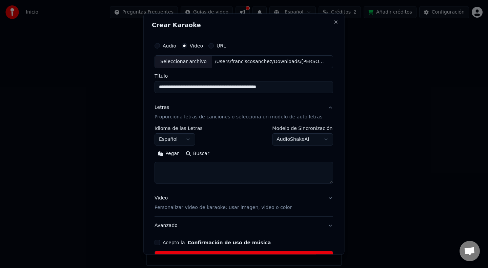
click at [202, 164] on textarea at bounding box center [243, 172] width 178 height 22
paste textarea "**********"
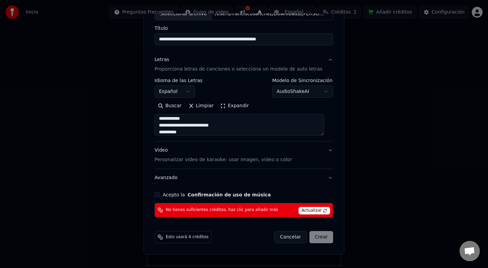
type textarea "**********"
click at [160, 195] on button "Acepto la Confirmación de uso de música" at bounding box center [156, 194] width 5 height 5
click at [313, 211] on span "Actualizar" at bounding box center [314, 210] width 32 height 7
click at [326, 150] on button "Video Personalizar video de karaoke: usar imagen, video o color" at bounding box center [243, 154] width 178 height 27
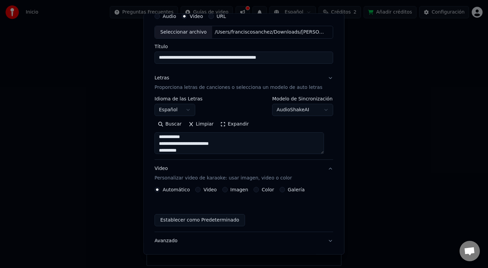
scroll to position [29, 0]
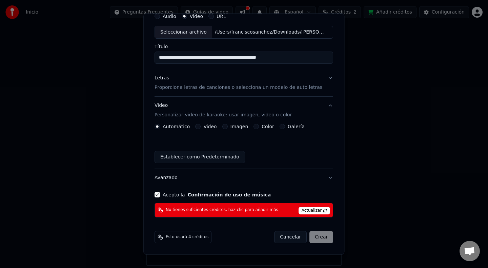
click at [290, 145] on div "Automático Video Imagen Color Galería Establecer como Predeterminado" at bounding box center [243, 143] width 178 height 39
click at [326, 78] on button "Letras Proporciona letras de canciones o selecciona un modelo de auto letras" at bounding box center [243, 82] width 178 height 27
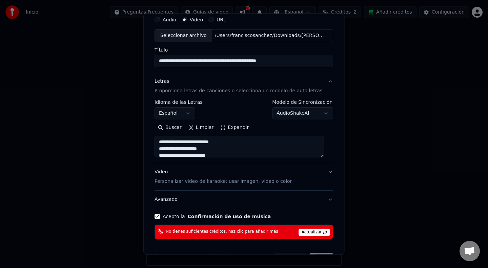
scroll to position [47, 0]
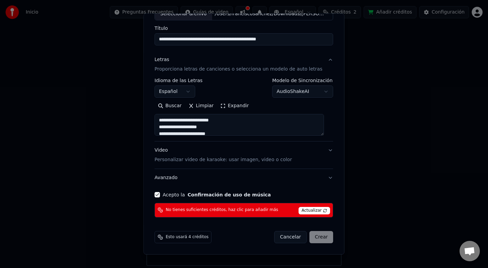
click at [205, 237] on span "Esto usará 4 créditos" at bounding box center [187, 236] width 43 height 5
click at [307, 210] on span "Actualizar" at bounding box center [314, 210] width 32 height 7
click at [160, 195] on button "Acepto la Confirmación de uso de música" at bounding box center [156, 194] width 5 height 5
click at [322, 239] on div "Cancelar Crear" at bounding box center [303, 237] width 59 height 12
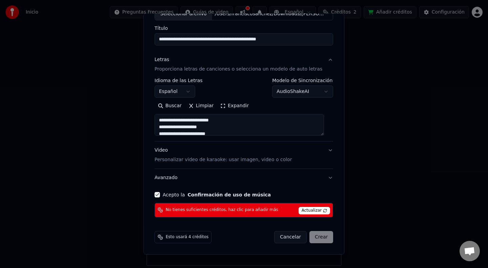
scroll to position [0, 0]
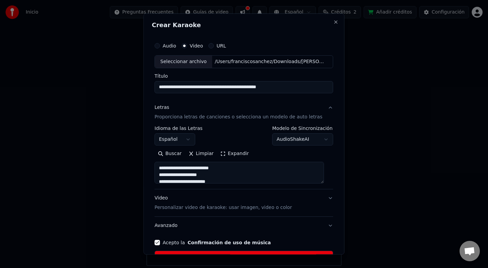
click at [269, 33] on div "**********" at bounding box center [243, 134] width 201 height 241
click at [160, 46] on button "Audio" at bounding box center [156, 45] width 5 height 5
click at [187, 45] on button "Video" at bounding box center [183, 45] width 5 height 5
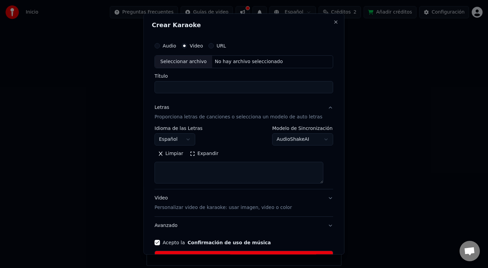
select select
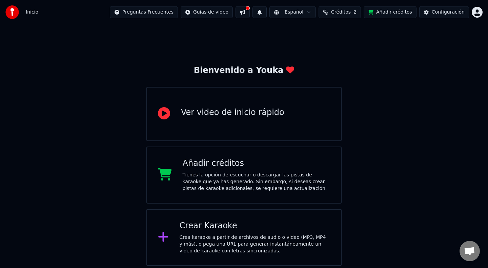
click at [224, 112] on div "Ver video de inicio rápido" at bounding box center [232, 112] width 103 height 11
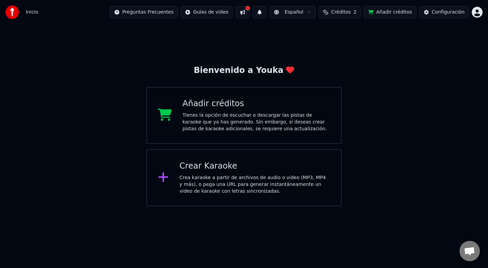
click at [329, 51] on div "Bienvenido a Youka Añadir créditos Tienes la opción de escuchar o descargar las…" at bounding box center [244, 114] width 488 height 181
click at [400, 15] on button "Añadir créditos" at bounding box center [389, 12] width 53 height 12
click at [248, 14] on button at bounding box center [242, 12] width 14 height 12
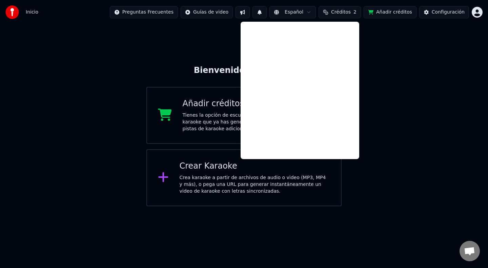
click at [221, 24] on div "Inicio Preguntas Frecuentes Guías de video Español Créditos 2 Añadir créditos C…" at bounding box center [244, 12] width 488 height 24
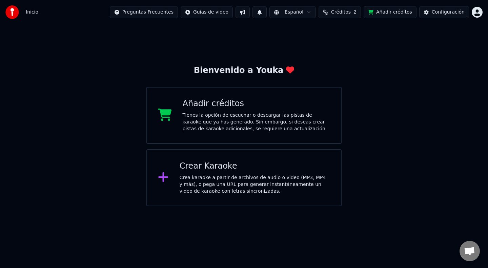
click at [261, 169] on div "Crear Karaoke" at bounding box center [254, 166] width 151 height 11
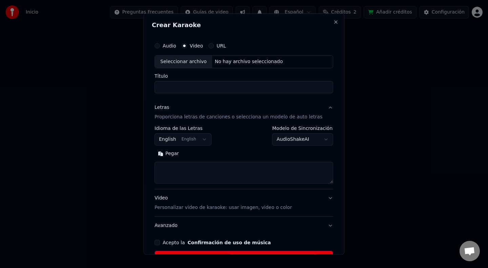
scroll to position [47, 0]
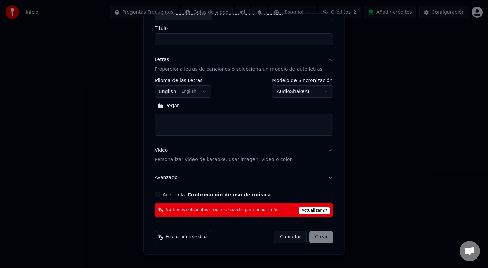
select select
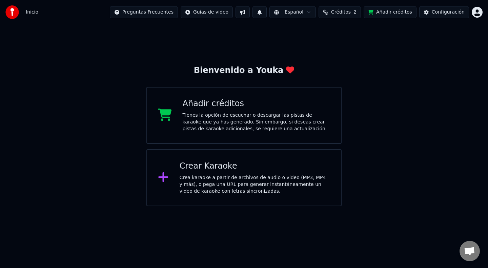
click at [336, 51] on div "Bienvenido a Youka Añadir créditos Tienes la opción de escuchar o descargar las…" at bounding box center [244, 114] width 488 height 181
click at [350, 12] on span "Créditos" at bounding box center [341, 12] width 20 height 7
click at [311, 44] on td "15" at bounding box center [307, 45] width 27 height 12
click at [335, 44] on td "2" at bounding box center [333, 45] width 26 height 12
click at [307, 46] on td "15" at bounding box center [307, 45] width 27 height 12
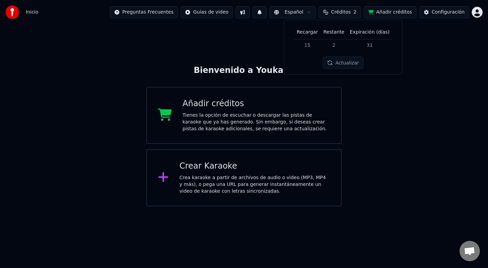
click at [339, 62] on button "Actualizar" at bounding box center [343, 63] width 40 height 12
click at [311, 46] on td "15" at bounding box center [307, 45] width 27 height 12
click at [366, 34] on th "Expiración (días)" at bounding box center [369, 32] width 45 height 14
click at [296, 175] on div "Crea karaoke a partir de archivos de audio o video (MP3, MP4 y más), o pega una…" at bounding box center [254, 184] width 151 height 20
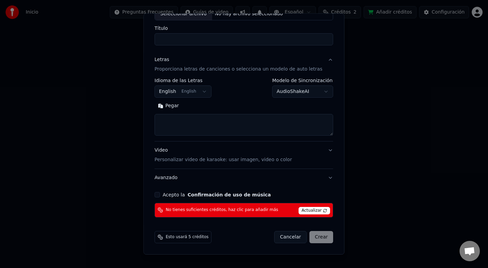
scroll to position [0, 0]
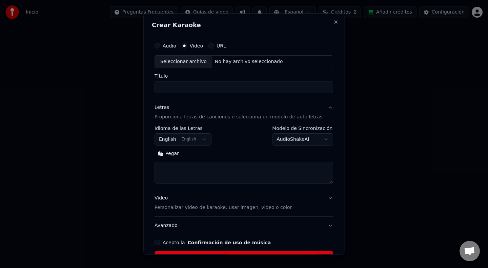
select select
